Goal: Transaction & Acquisition: Purchase product/service

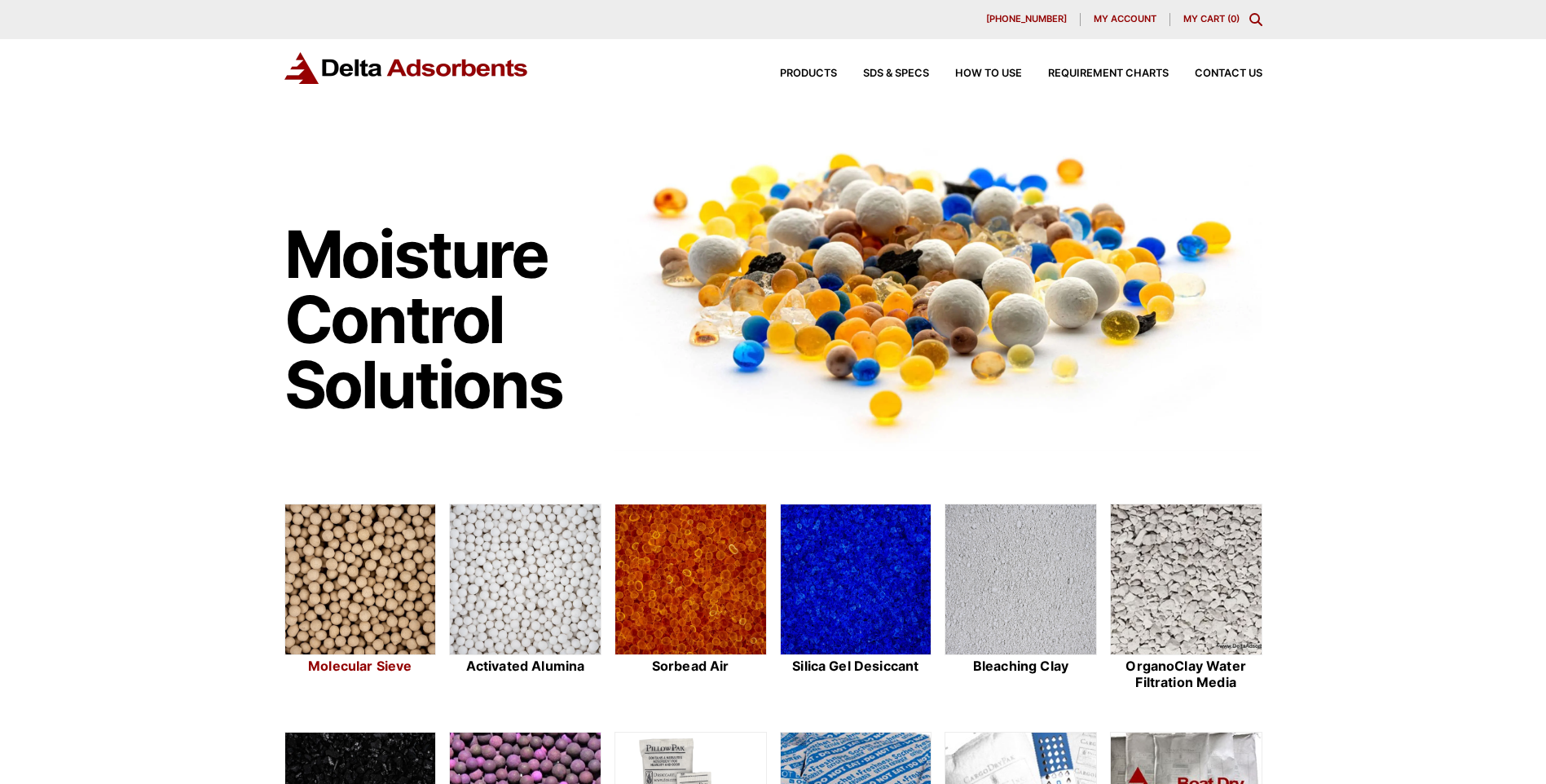
click at [346, 587] on img at bounding box center [361, 580] width 150 height 151
click at [362, 524] on img at bounding box center [361, 580] width 150 height 151
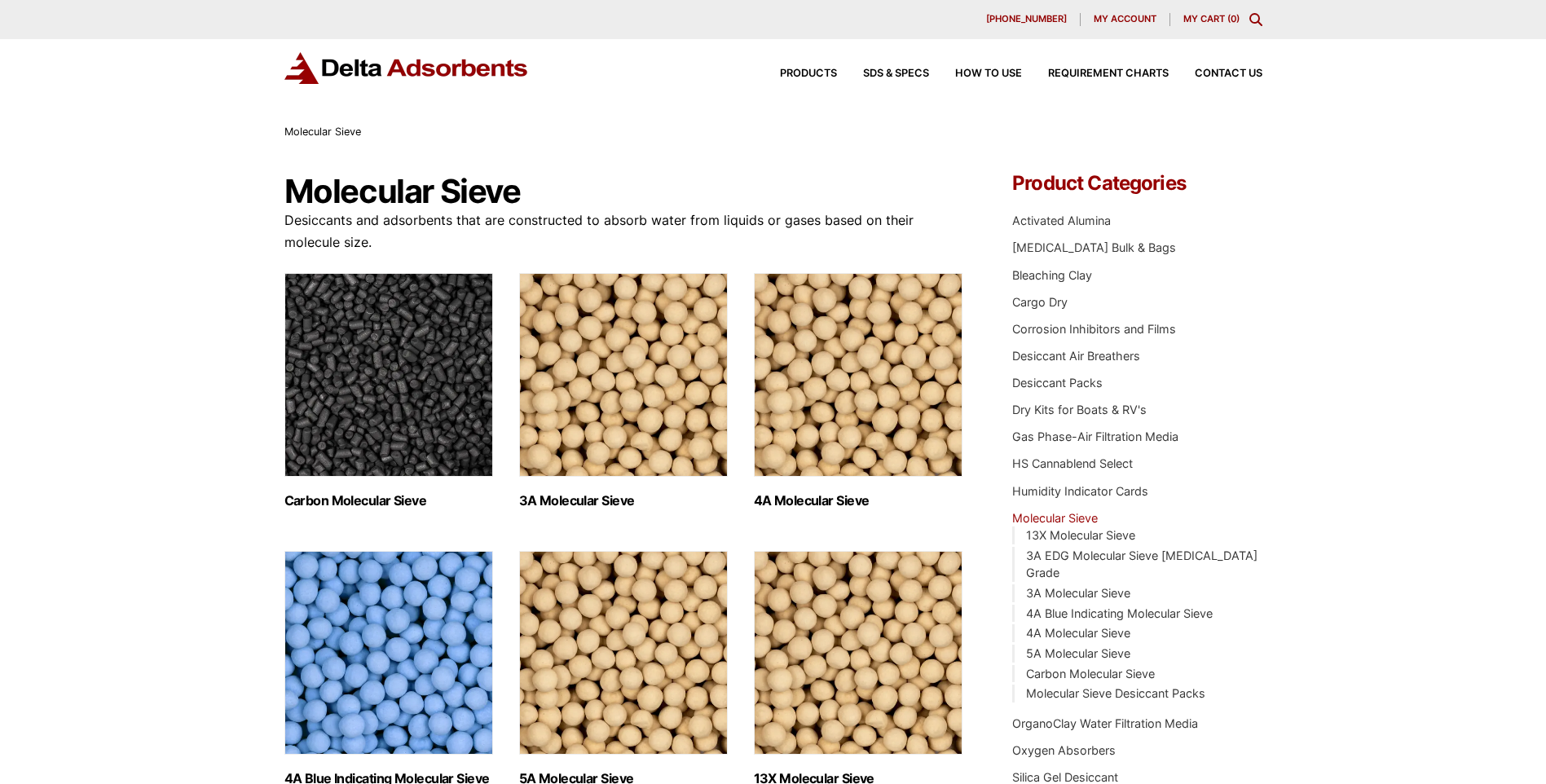
click at [647, 441] on img "Visit product category 3A Molecular Sieve" at bounding box center [623, 374] width 208 height 204
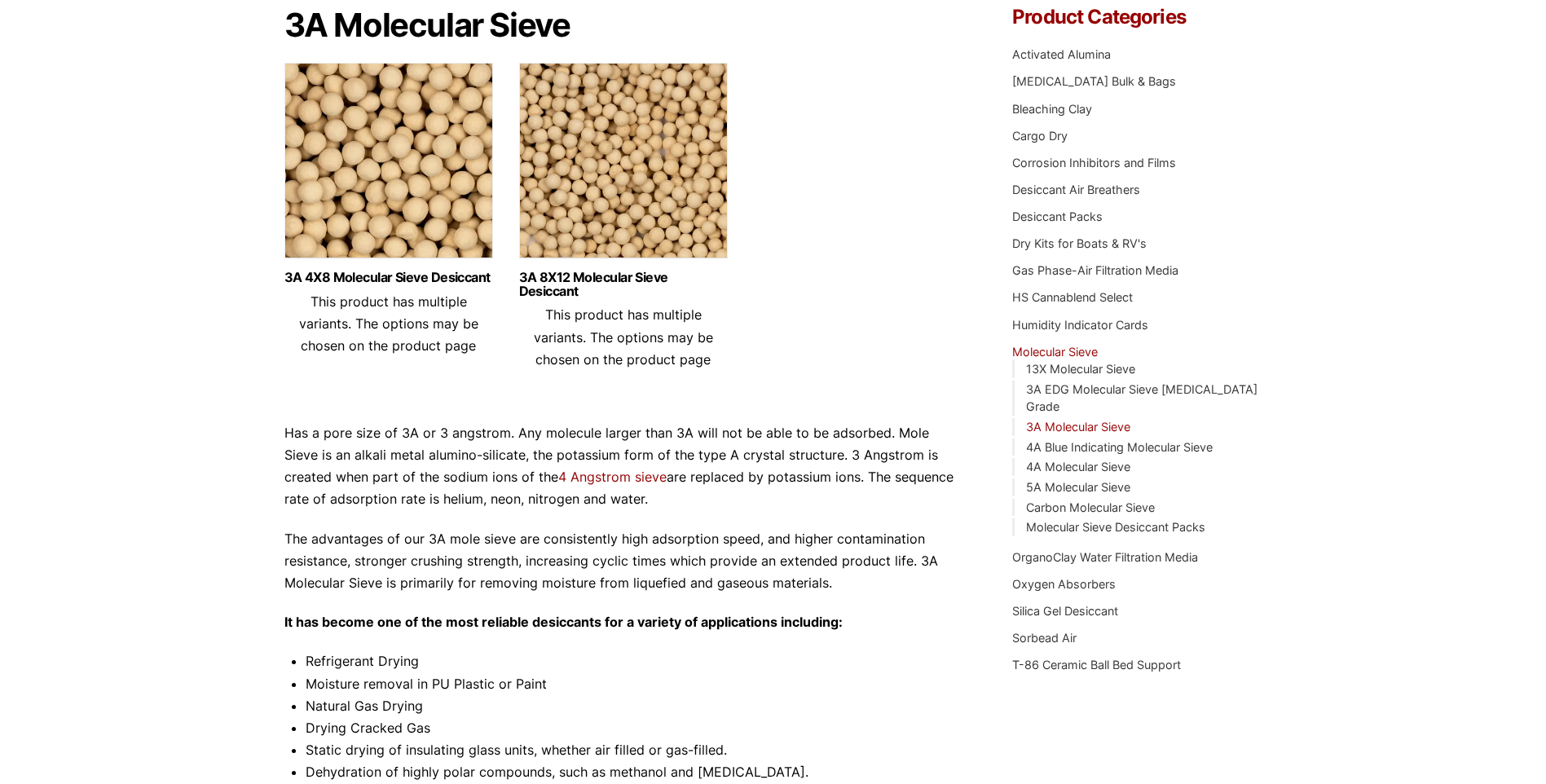
scroll to position [163, 0]
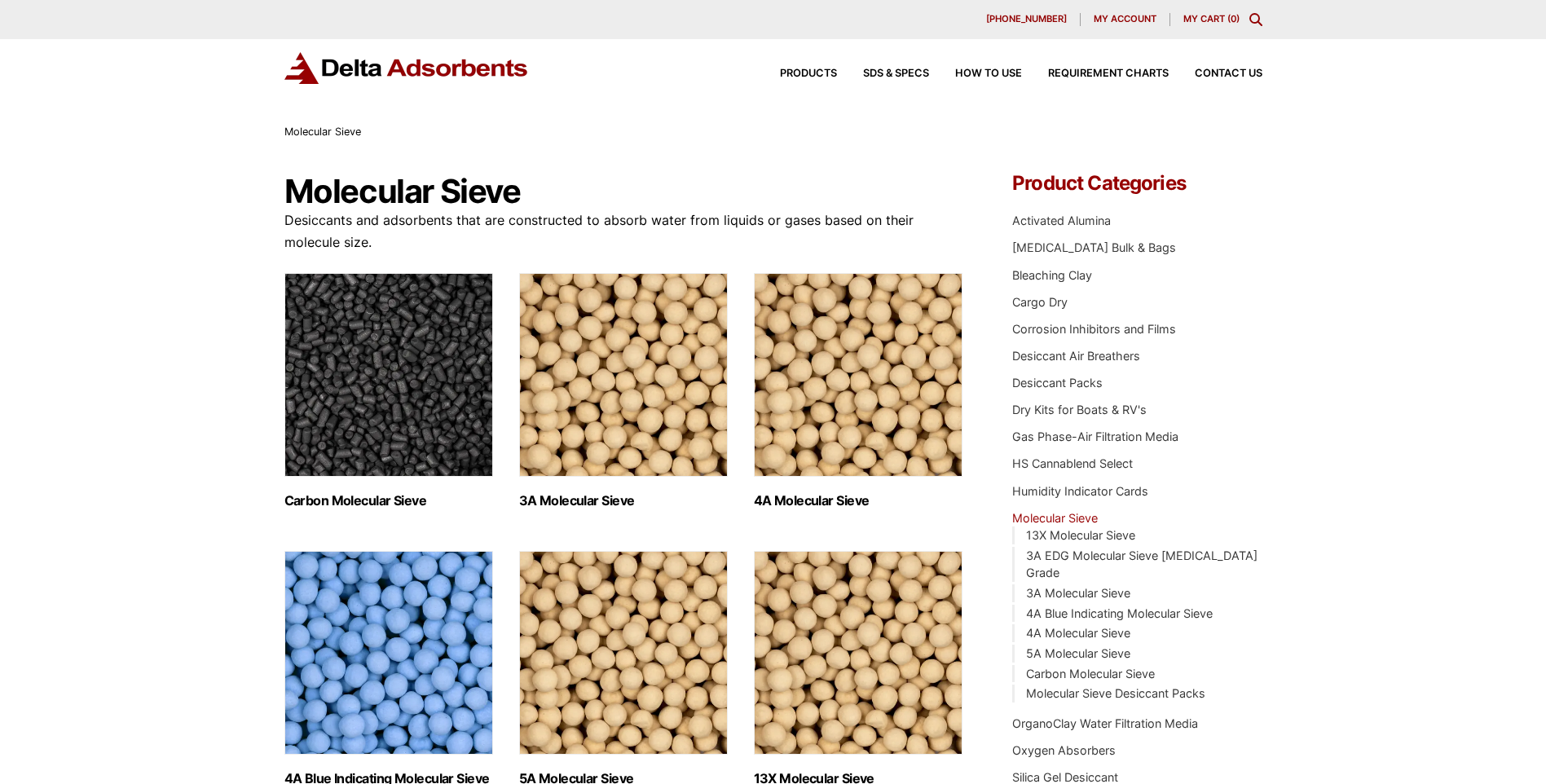
click at [830, 453] on img "Visit product category 4A Molecular Sieve" at bounding box center [858, 374] width 208 height 204
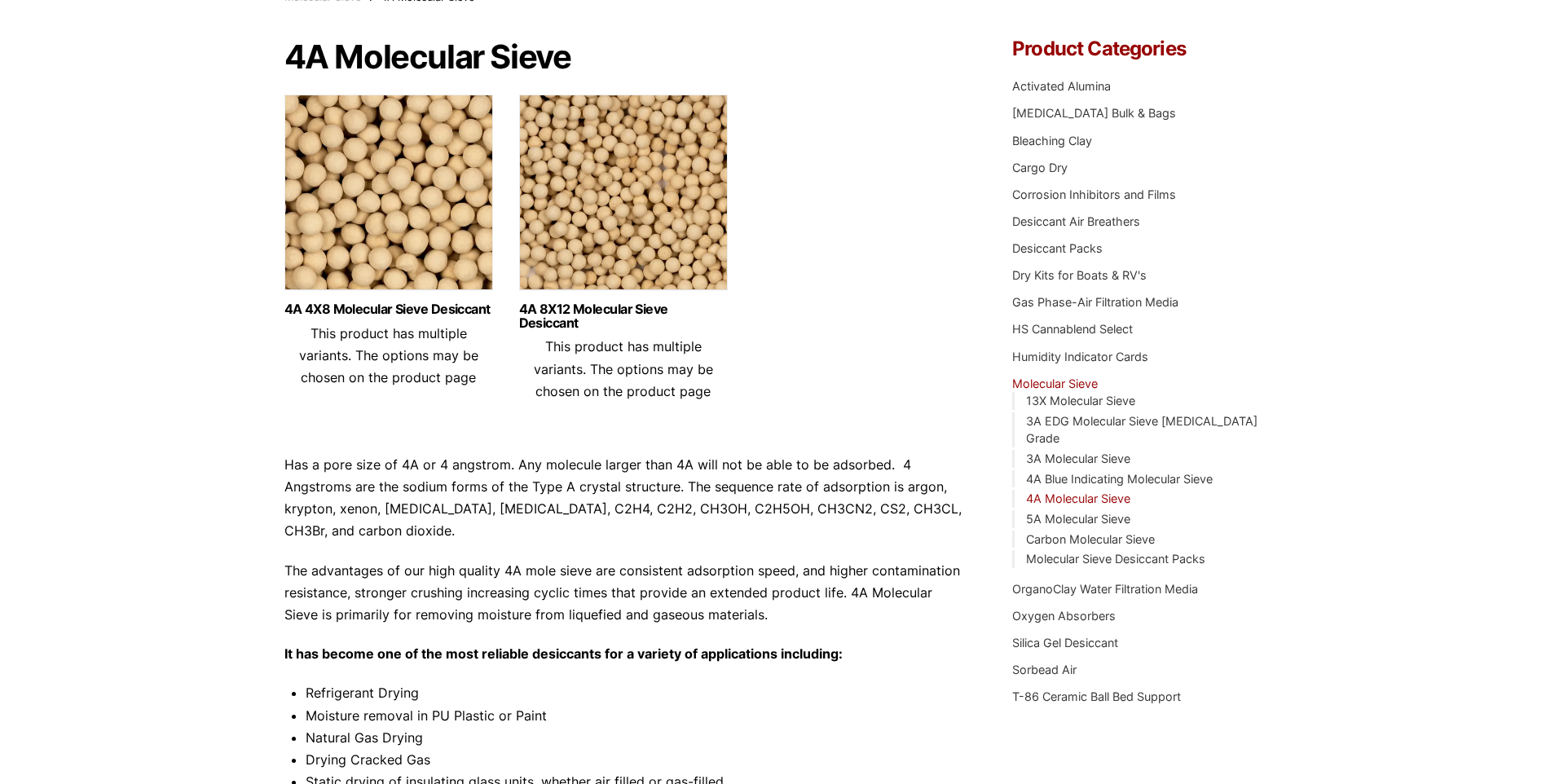
scroll to position [163, 0]
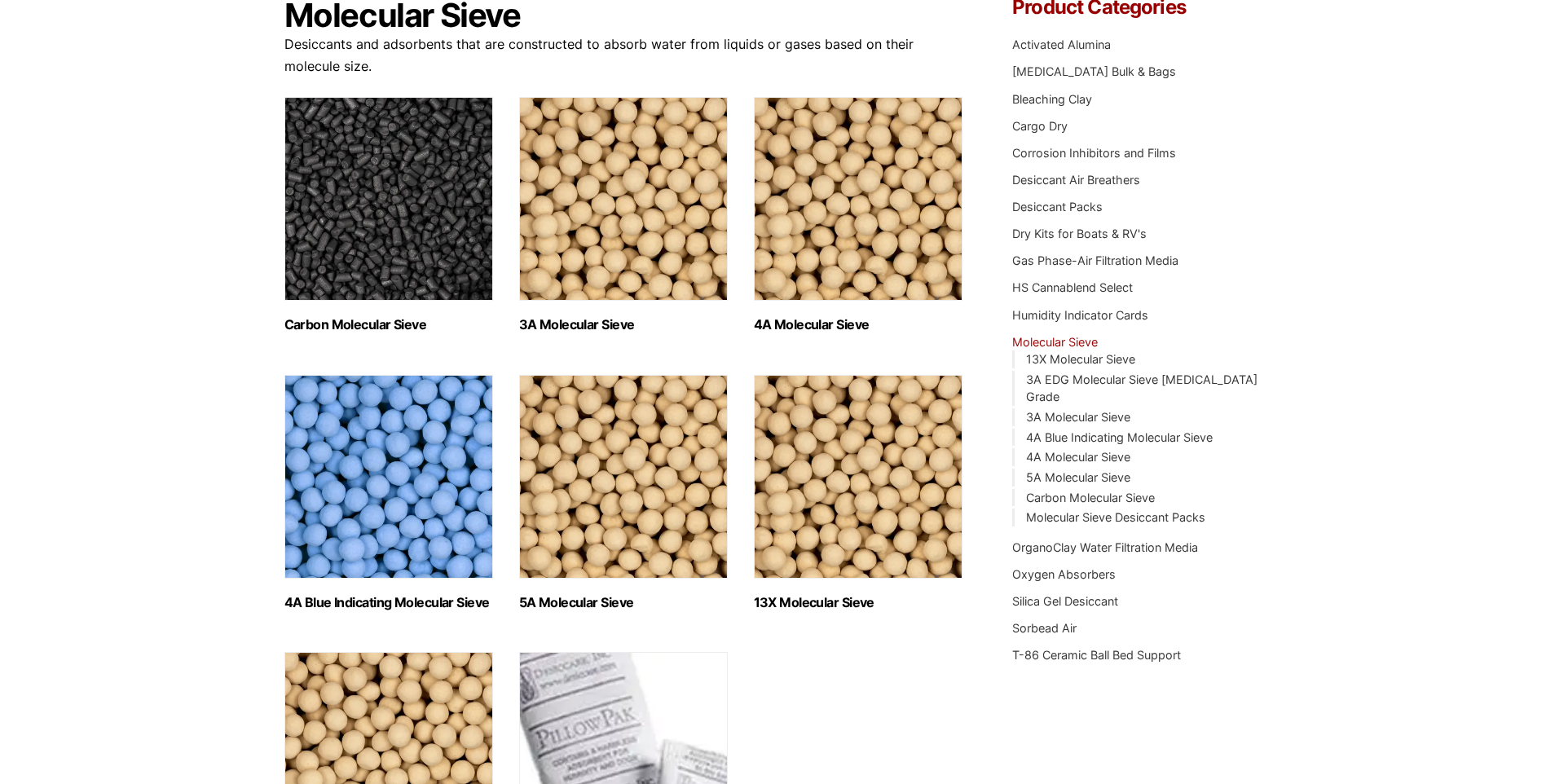
scroll to position [163, 0]
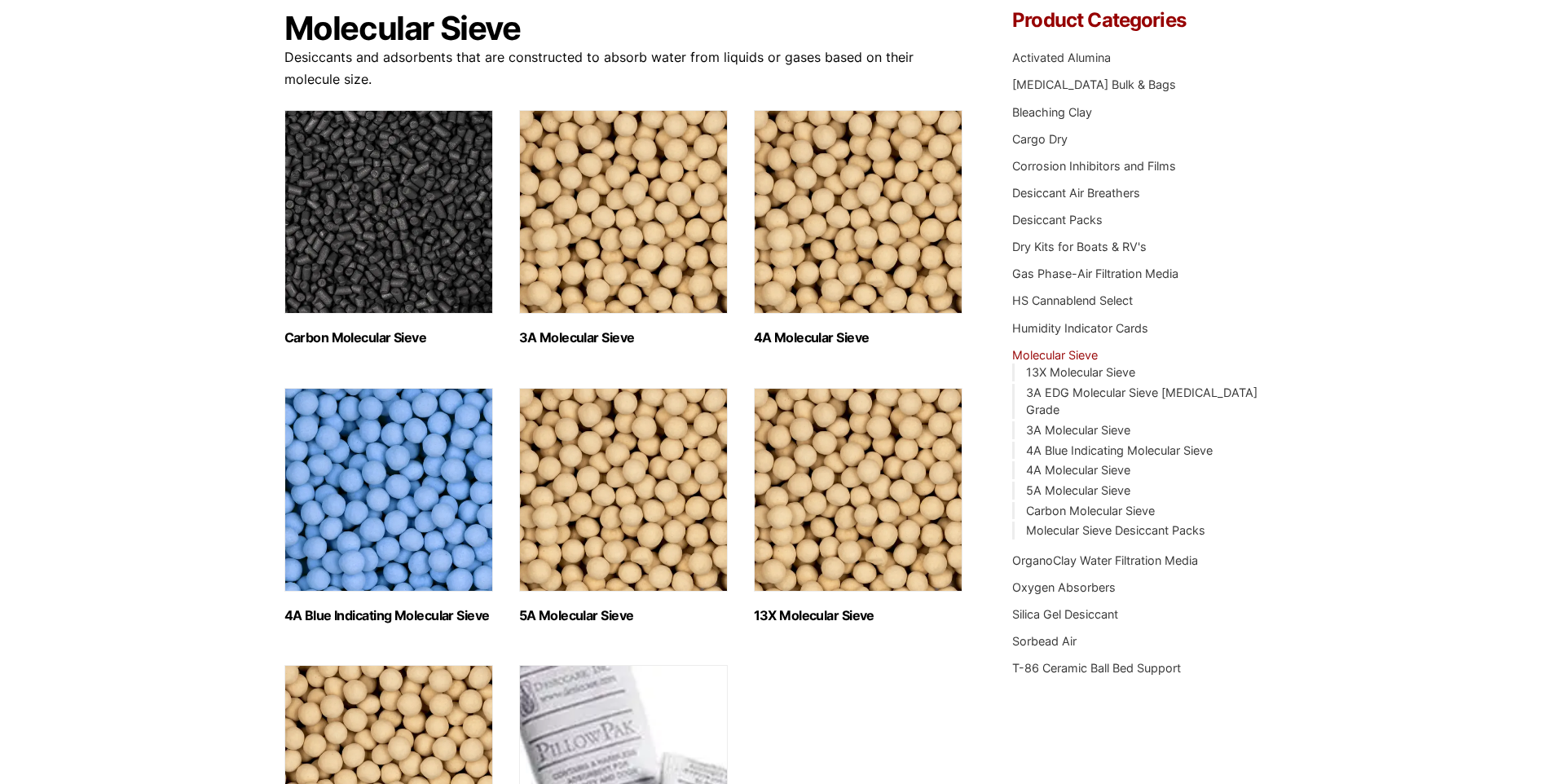
click at [328, 226] on img "Visit product category Carbon Molecular Sieve" at bounding box center [388, 212] width 208 height 204
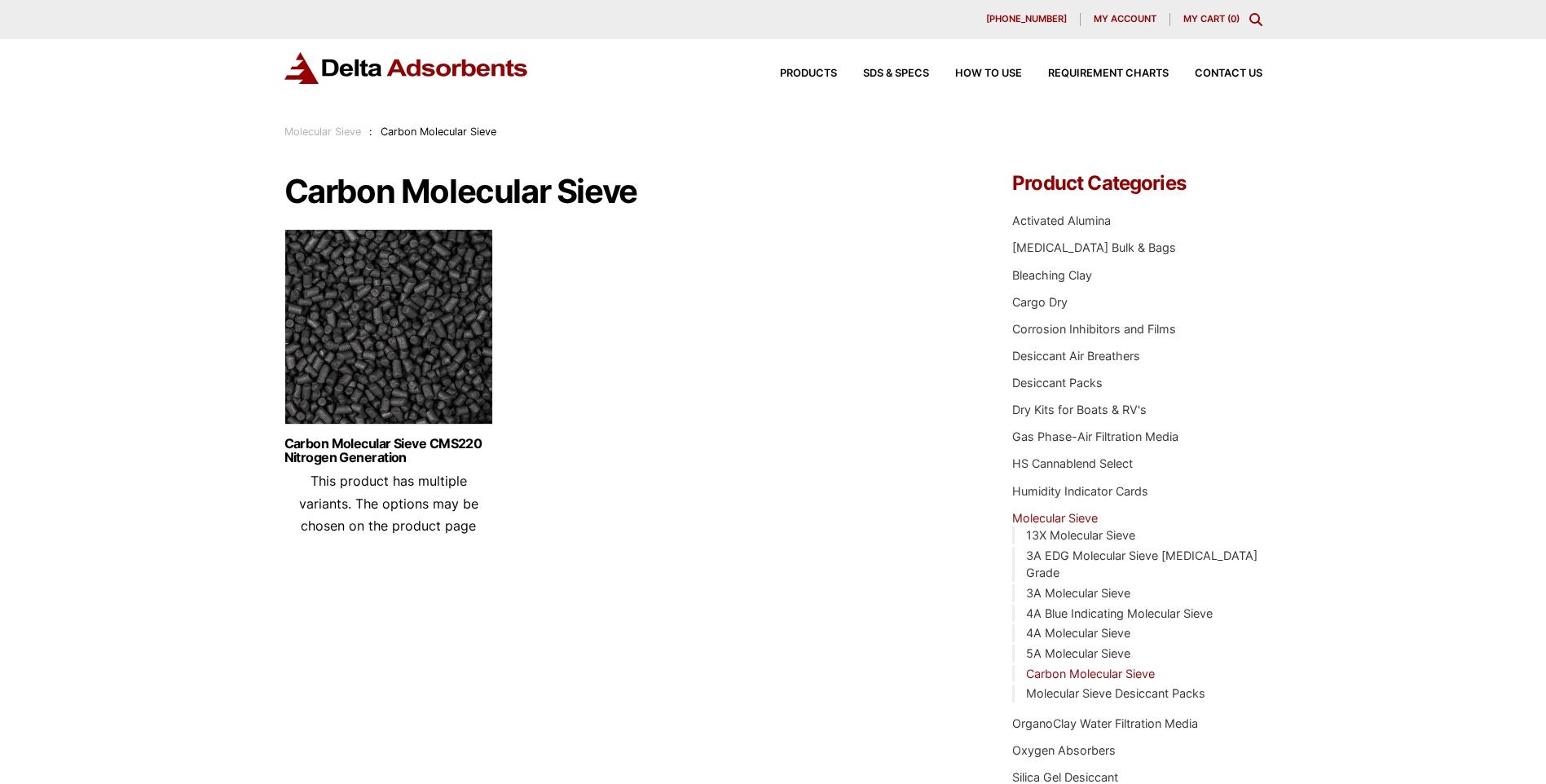
click at [354, 357] on img at bounding box center [388, 330] width 208 height 204
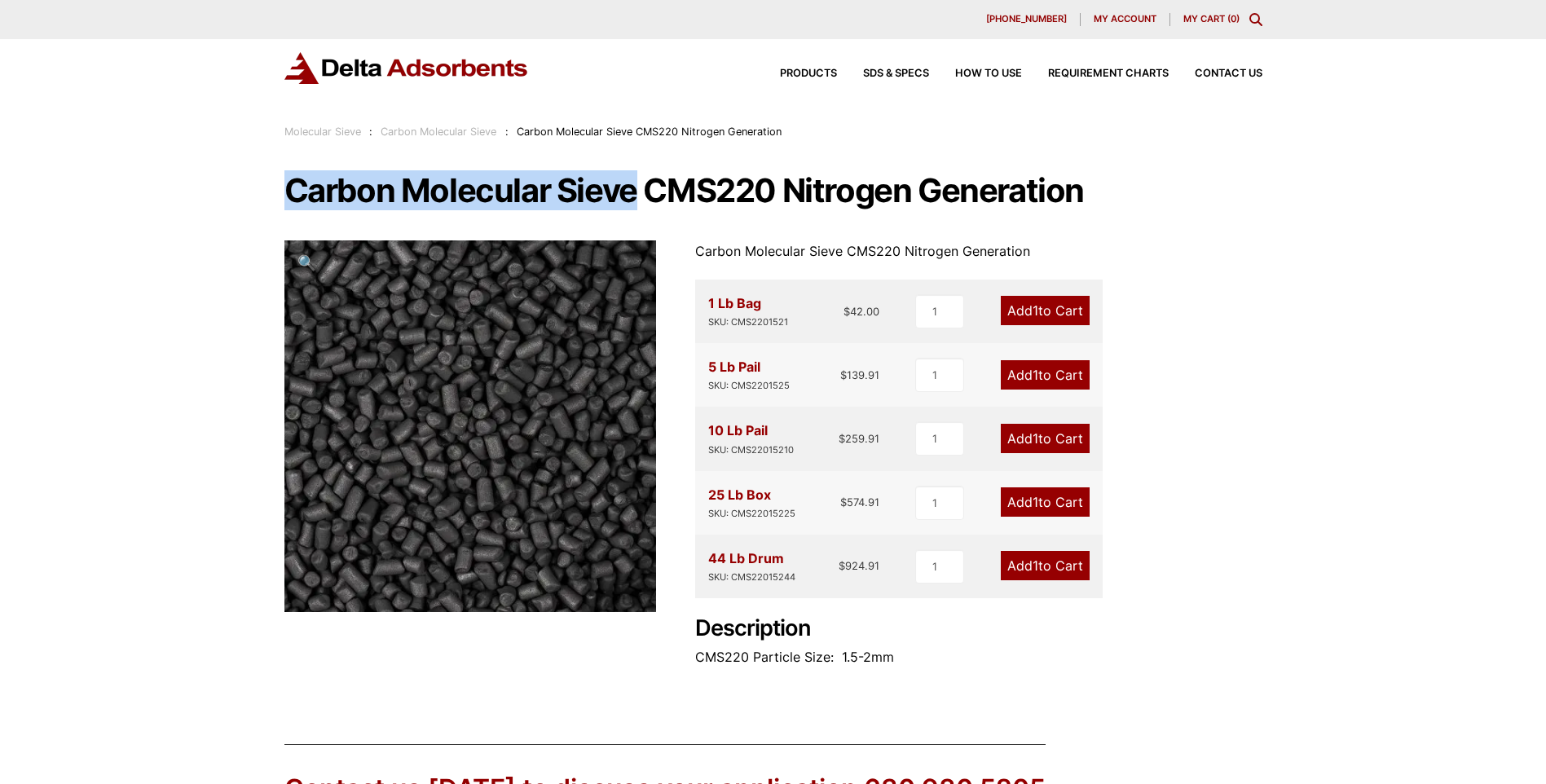
drag, startPoint x: 288, startPoint y: 189, endPoint x: 639, endPoint y: 188, distance: 351.0
click at [639, 188] on h1 "Carbon Molecular Sieve CMS220 Nitrogen Generation" at bounding box center [773, 190] width 978 height 34
drag, startPoint x: 639, startPoint y: 188, endPoint x: 597, endPoint y: 191, distance: 42.1
copy h1 "Carbon Molecular Sieve"
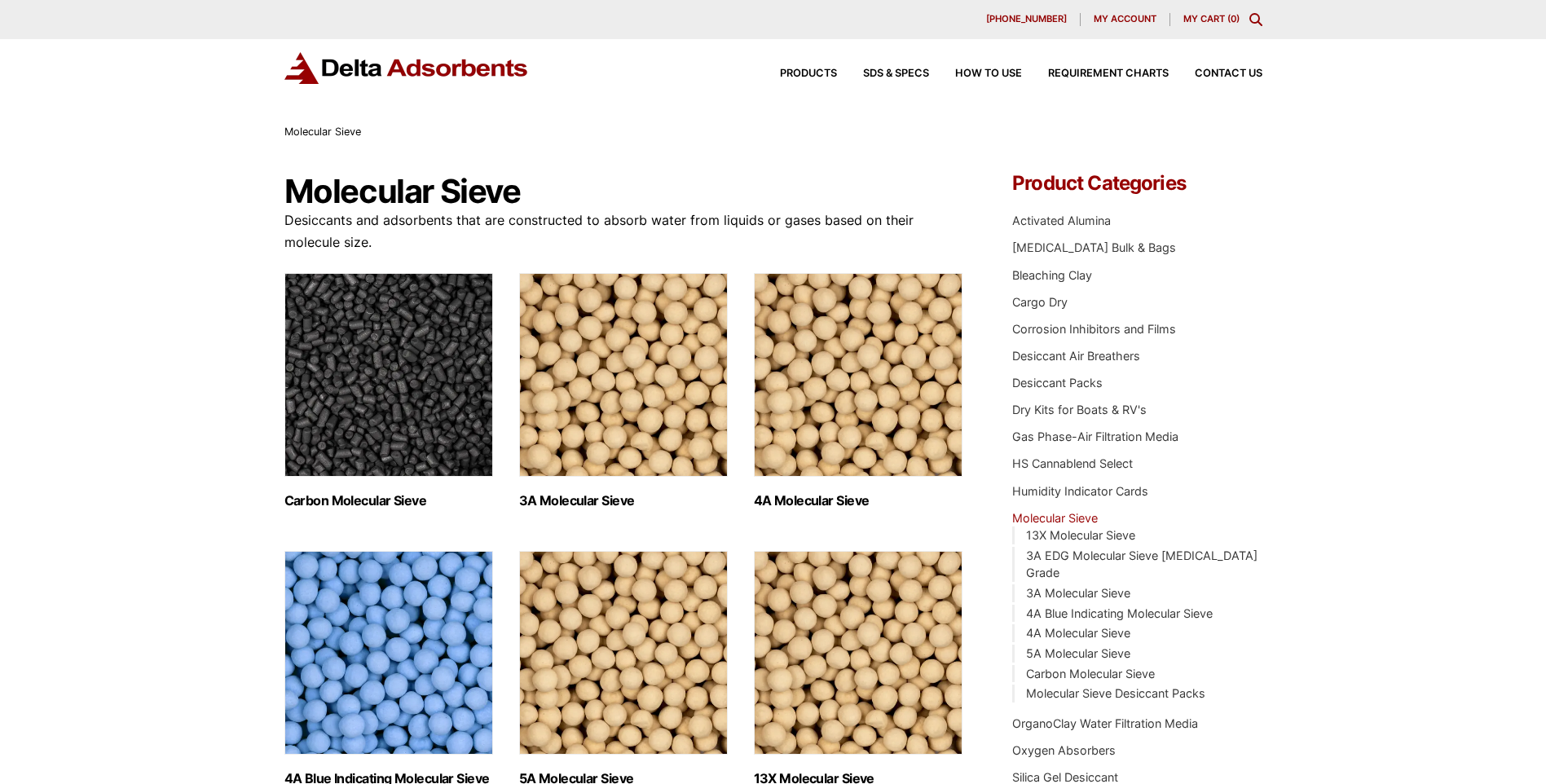
click at [698, 403] on img "Visit product category 3A Molecular Sieve" at bounding box center [623, 374] width 208 height 204
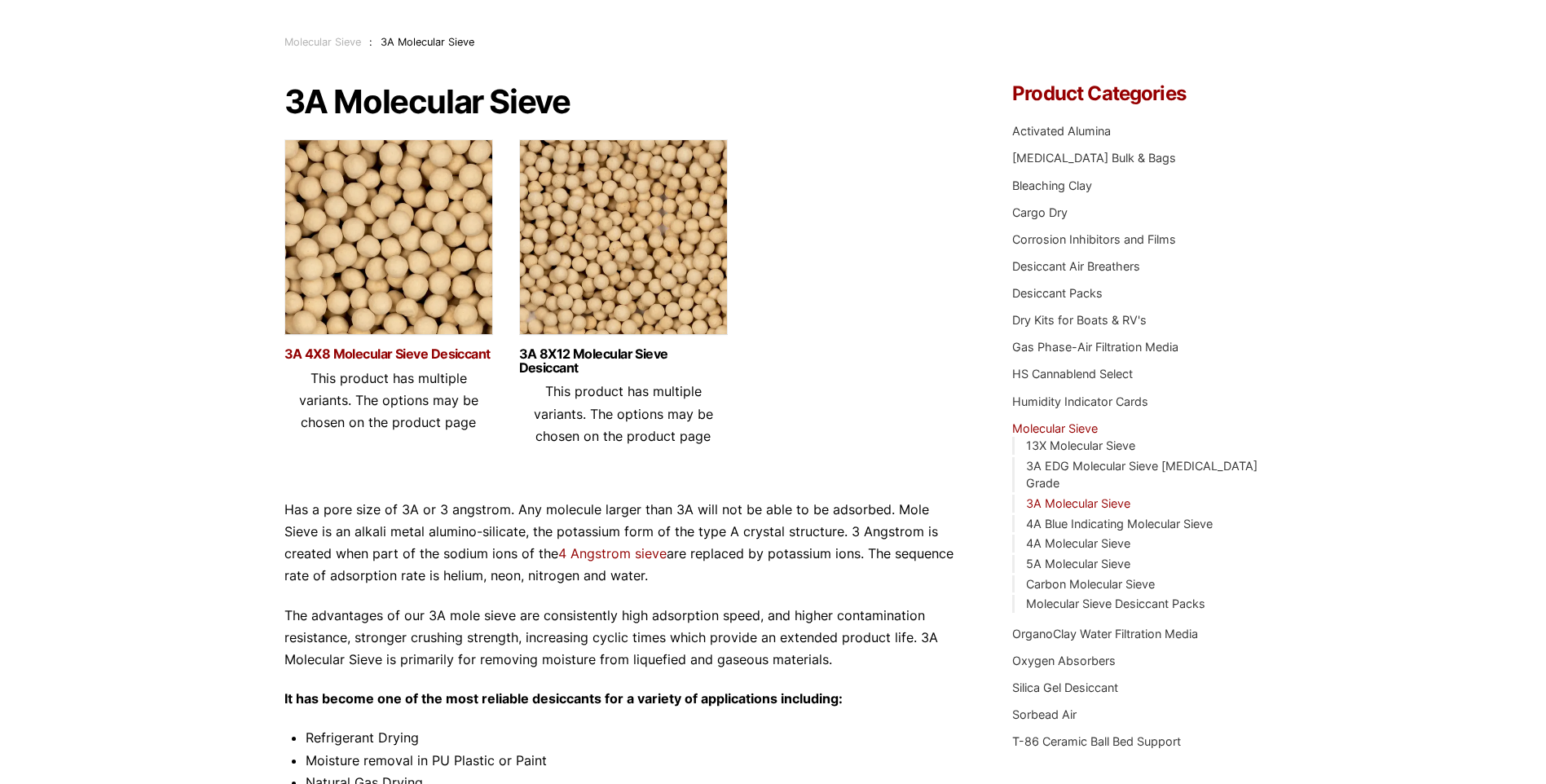
scroll to position [83, 0]
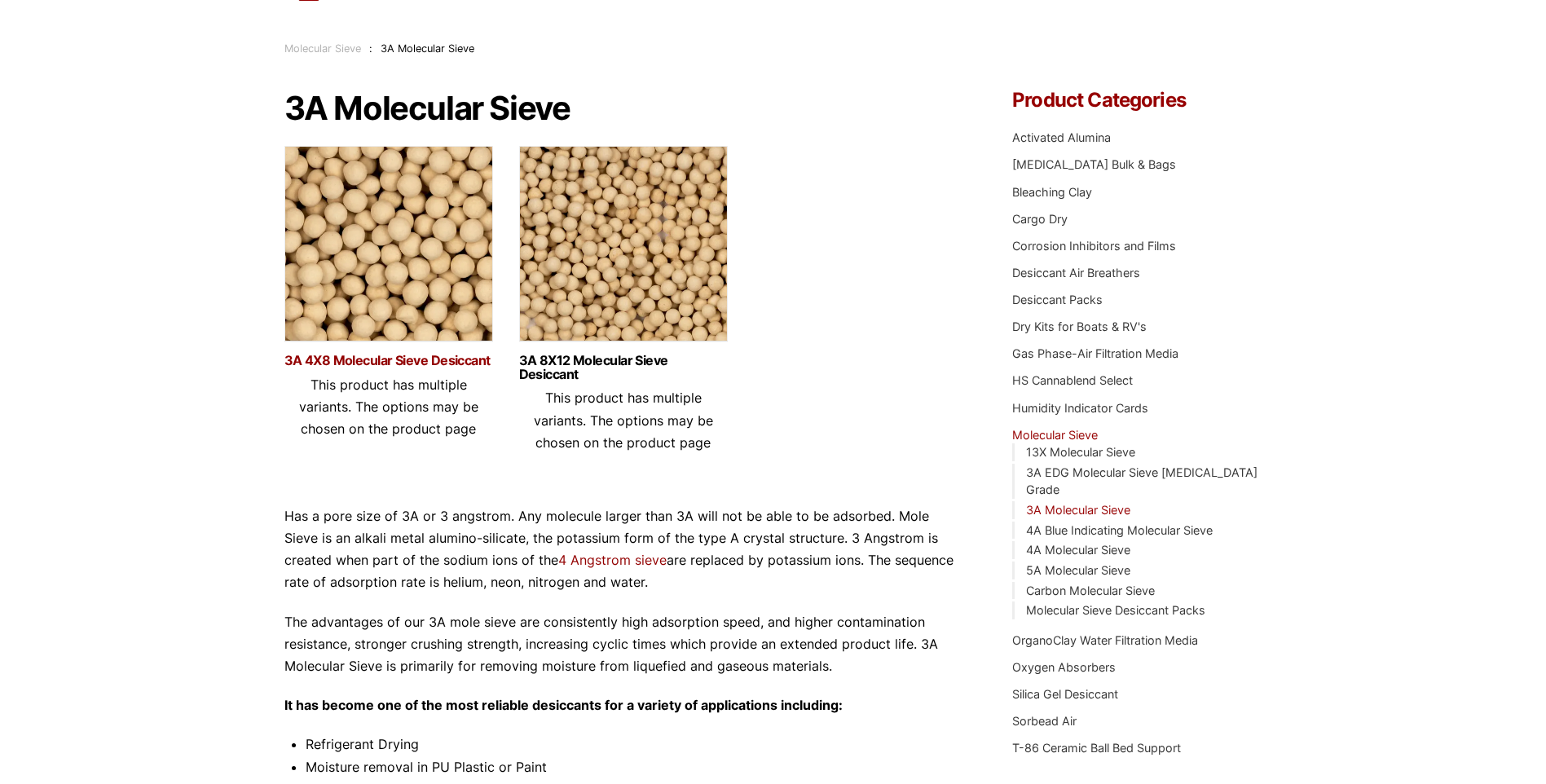
click at [463, 367] on link "3A 4X8 Molecular Sieve Desiccant" at bounding box center [388, 361] width 208 height 14
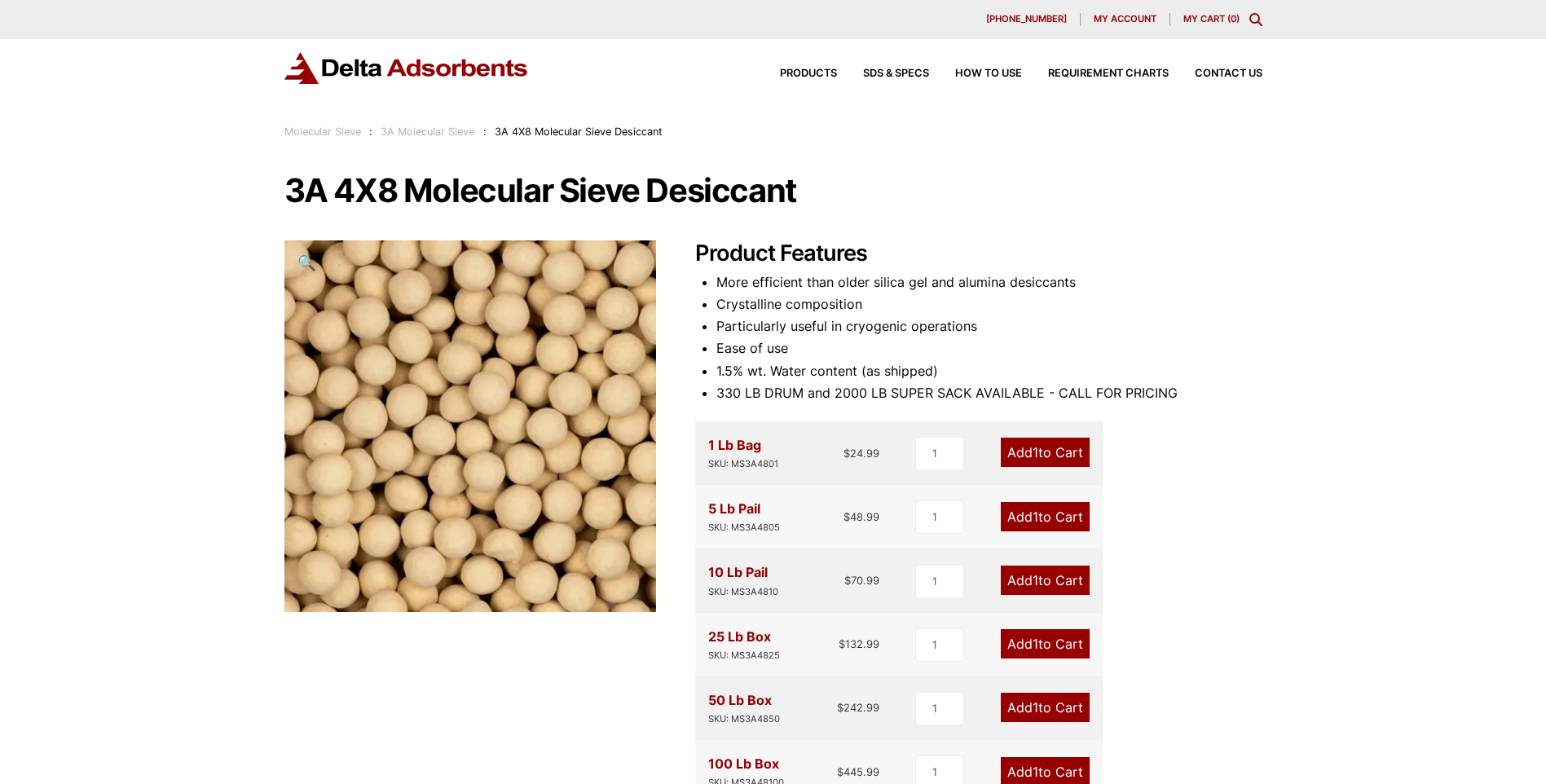
scroll to position [82, 0]
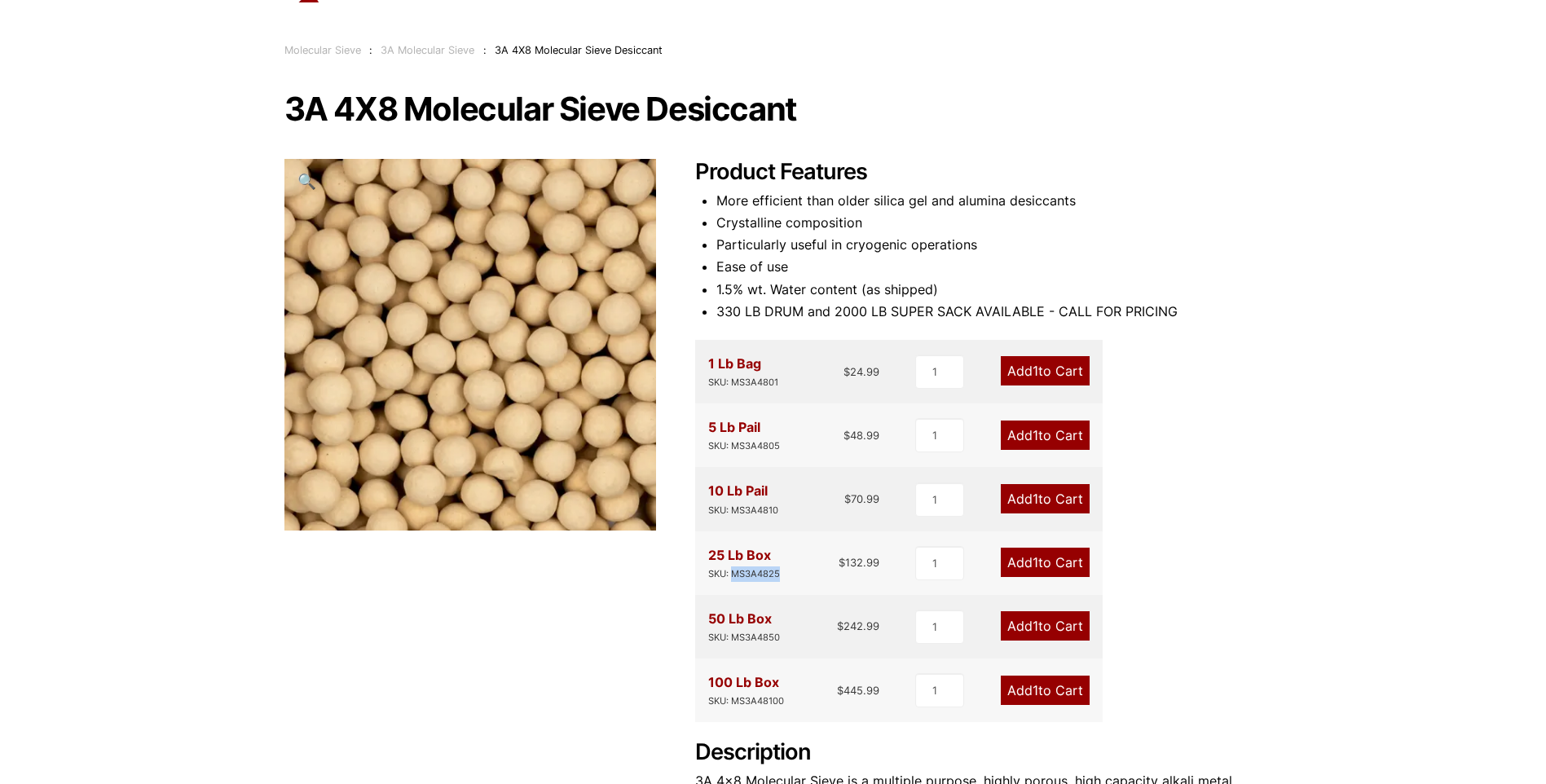
drag, startPoint x: 780, startPoint y: 576, endPoint x: 735, endPoint y: 575, distance: 45.0
click at [735, 575] on div "25 Lb Box SKU: MS3A4825 $ 132.99" at bounding box center [794, 563] width 172 height 38
copy div "MS3A4825"
drag, startPoint x: 702, startPoint y: 554, endPoint x: 779, endPoint y: 554, distance: 77.0
click at [779, 554] on div "25 Lb Box SKU: MS3A4825 $ 132.99 1 Add 1 to Cart" at bounding box center [898, 563] width 407 height 64
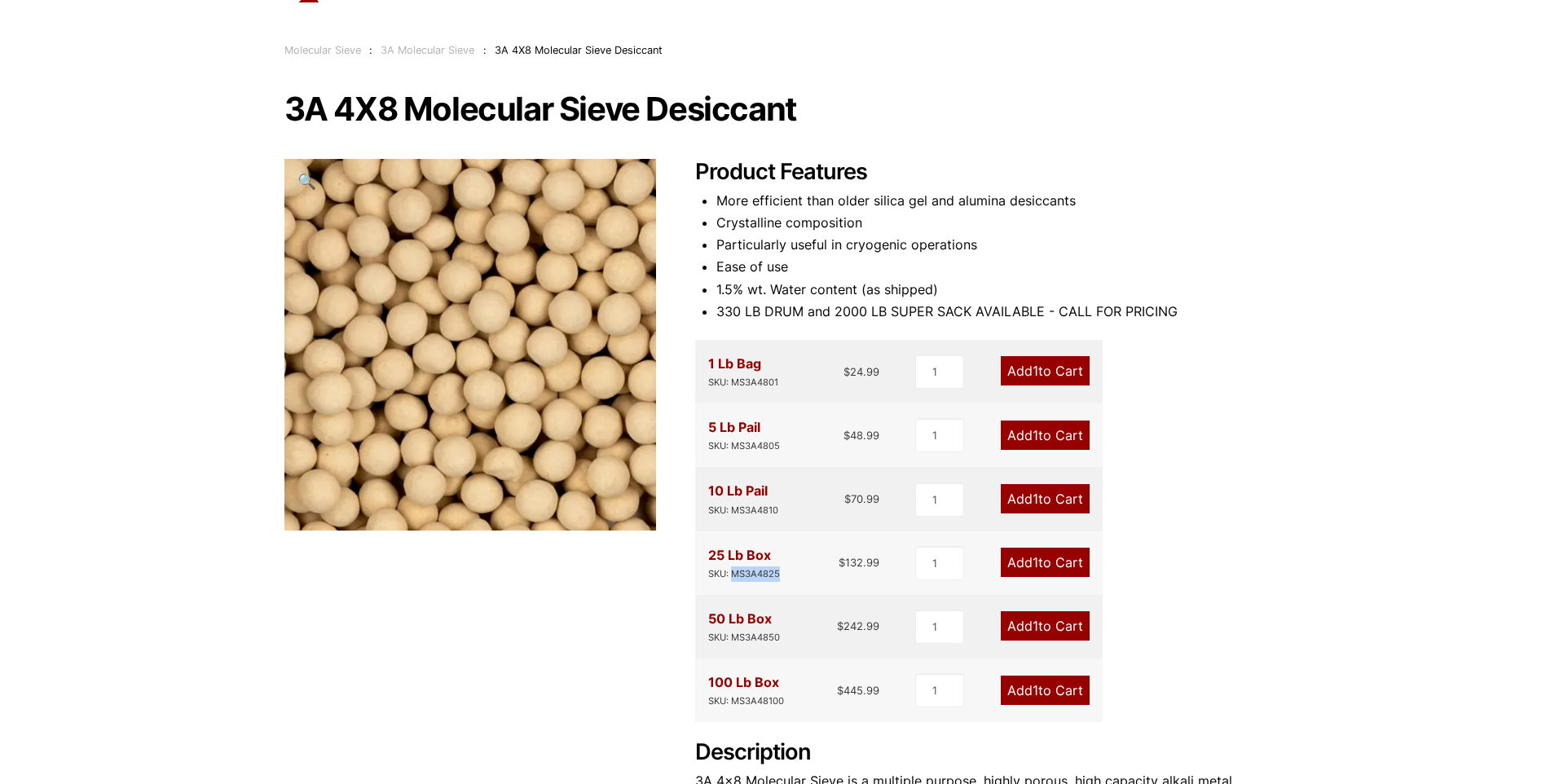
copy div "25 Lb Box"
